Goal: Find specific page/section: Find specific page/section

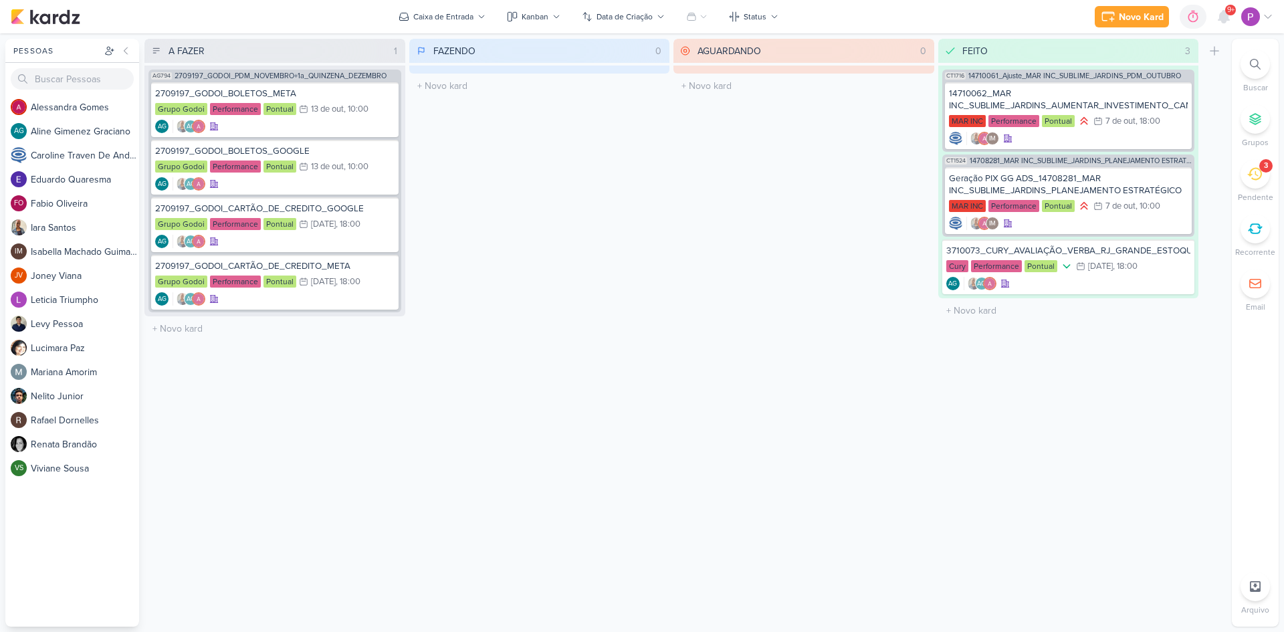
click at [1255, 177] on icon at bounding box center [1254, 174] width 15 height 15
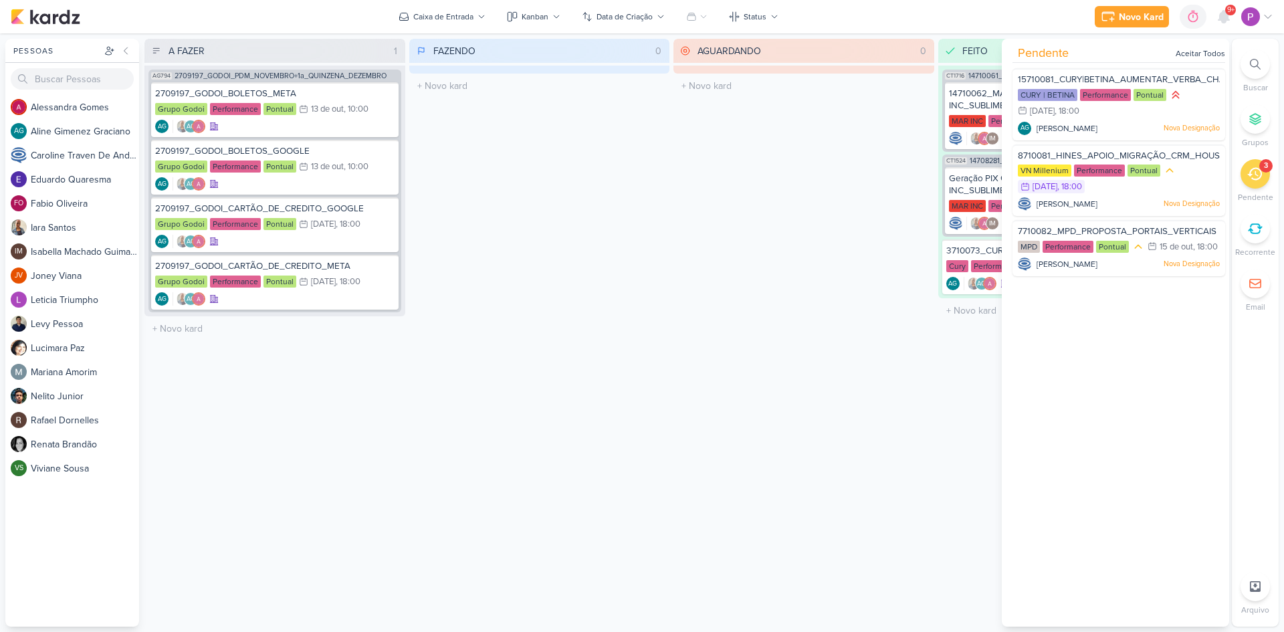
click at [1255, 177] on icon at bounding box center [1254, 174] width 15 height 15
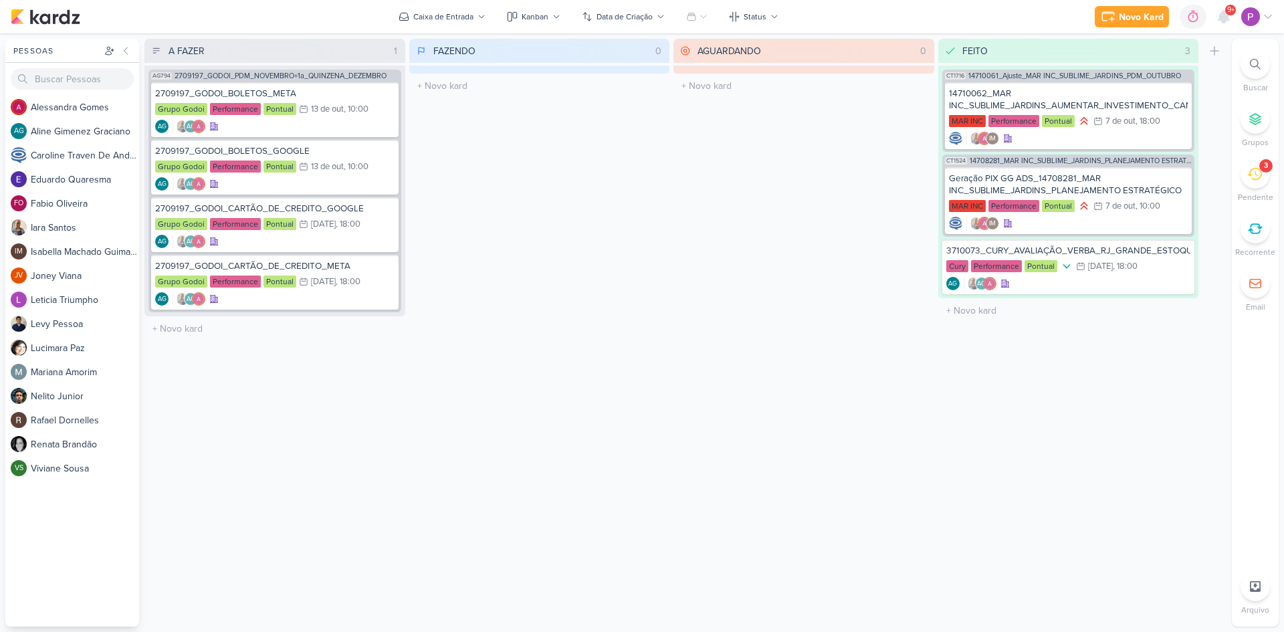
click at [1256, 173] on icon at bounding box center [1254, 174] width 15 height 15
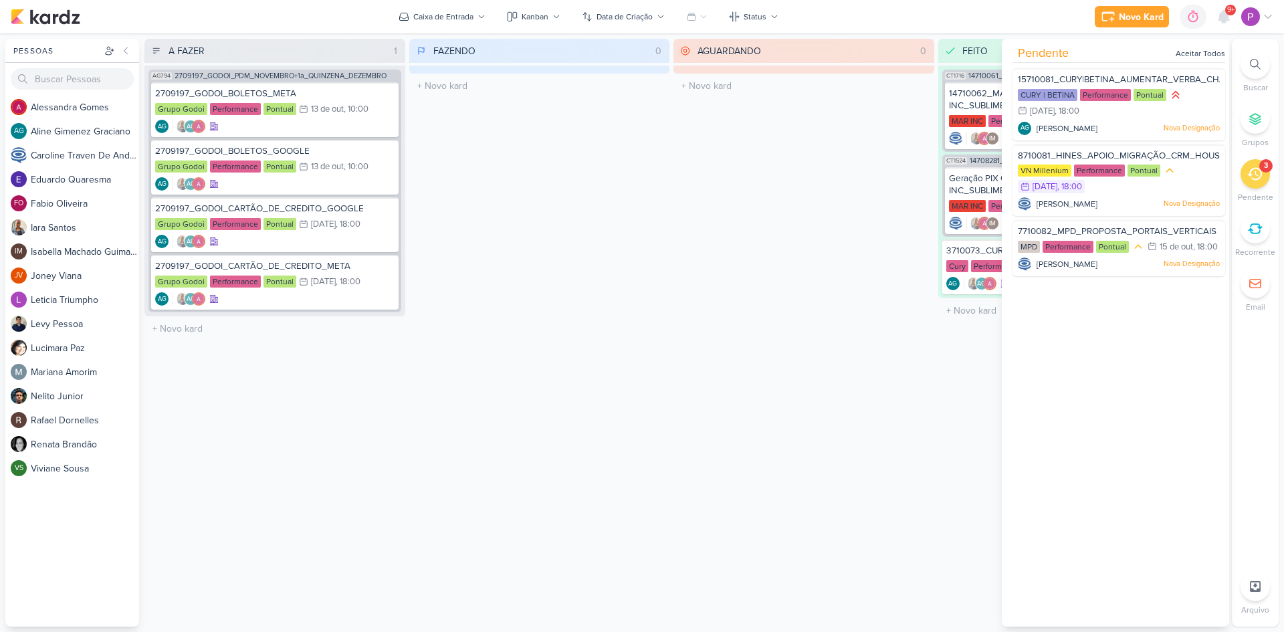
click at [526, 118] on div "FAZENDO 0 Mover Para Esquerda Mover Para Direita Deletar O título do kard deve …" at bounding box center [539, 333] width 261 height 588
